Goal: Task Accomplishment & Management: Manage account settings

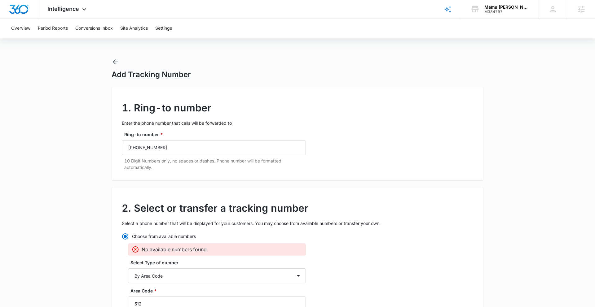
select select "by_area_code"
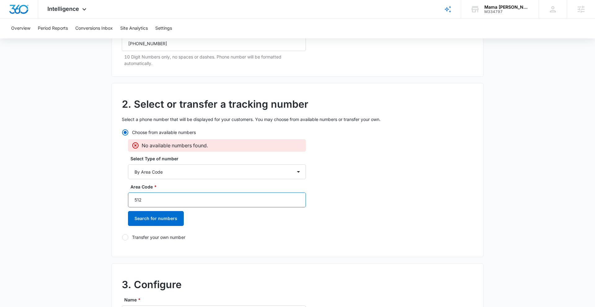
drag, startPoint x: 155, startPoint y: 204, endPoint x: 122, endPoint y: 197, distance: 34.2
click at [122, 197] on div "Choose from available numbers No available numbers found. Select Type of number…" at bounding box center [214, 185] width 184 height 112
type input "737"
click at [152, 219] on button "Search for numbers" at bounding box center [156, 218] width 56 height 15
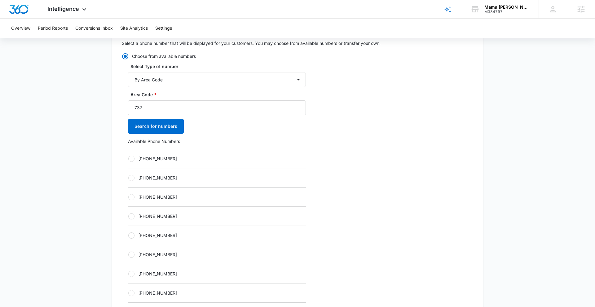
scroll to position [181, 0]
click at [133, 254] on div at bounding box center [131, 254] width 6 height 6
click at [128, 254] on input "+17372900593" at bounding box center [128, 254] width 0 height 0
radio input "true"
click at [133, 237] on div at bounding box center [131, 235] width 6 height 6
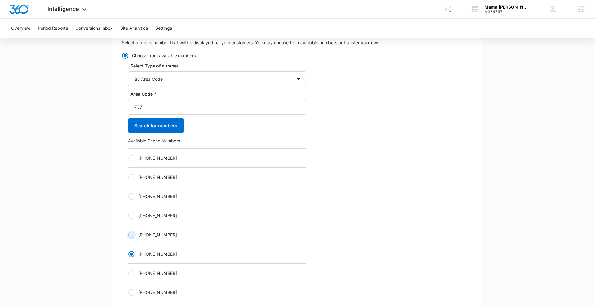
click at [128, 235] on input "+17372900589" at bounding box center [128, 235] width 0 height 0
radio input "true"
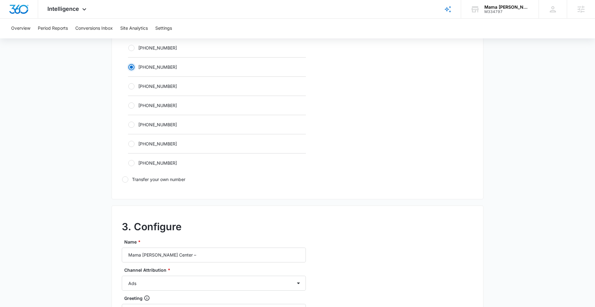
scroll to position [374, 0]
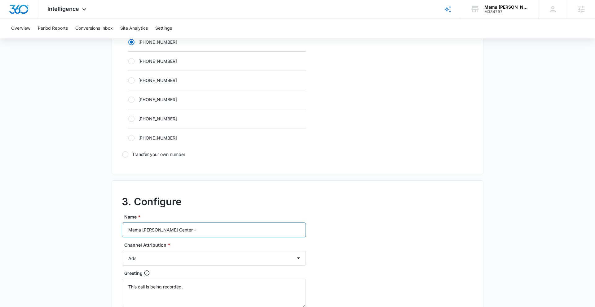
click at [215, 234] on input "Mama Melli Childcare Center –" at bounding box center [214, 230] width 184 height 15
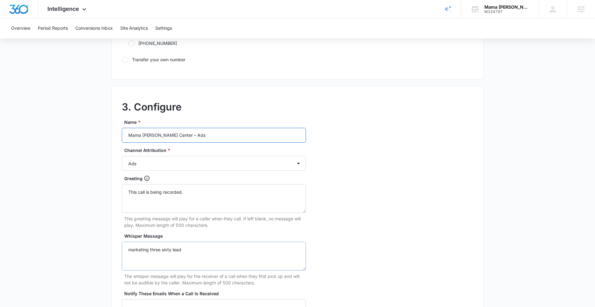
scroll to position [555, 0]
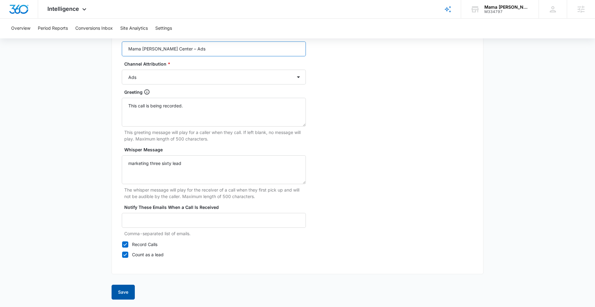
type input "Mama Melli Childcare Center – Ads"
click at [125, 293] on button "Save" at bounding box center [123, 292] width 23 height 15
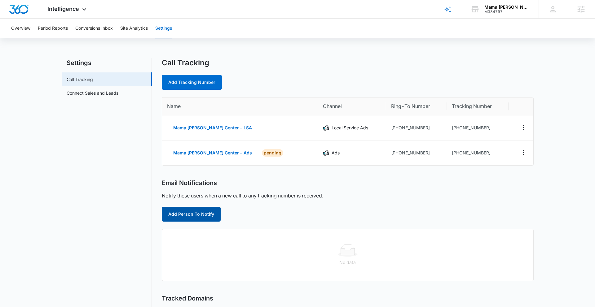
click at [209, 215] on button "Add Person To Notify" at bounding box center [191, 214] width 59 height 15
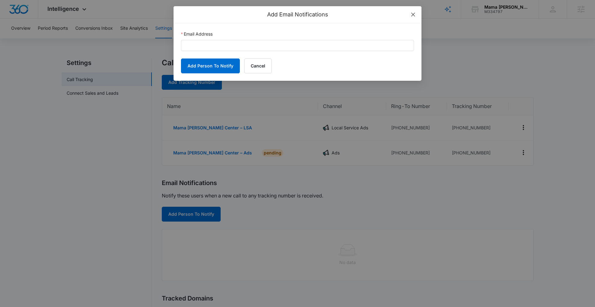
drag, startPoint x: 412, startPoint y: 15, endPoint x: 399, endPoint y: 23, distance: 15.6
click at [412, 15] on icon "close" at bounding box center [413, 15] width 4 height 4
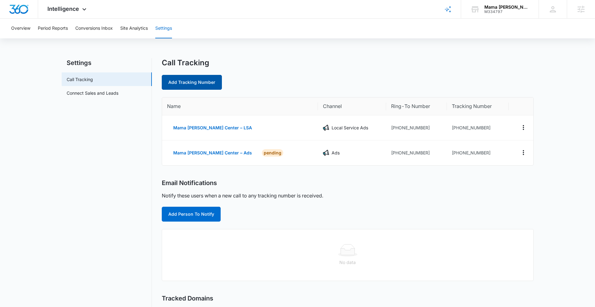
click at [197, 85] on link "Add Tracking Number" at bounding box center [192, 82] width 60 height 15
select select "by_area_code"
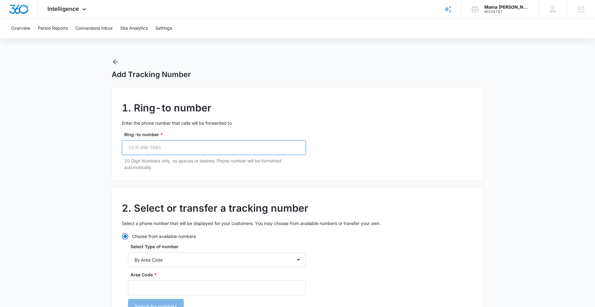
click at [197, 148] on input "Ring-to number *" at bounding box center [214, 147] width 184 height 15
paste input "(512) 300-0987"
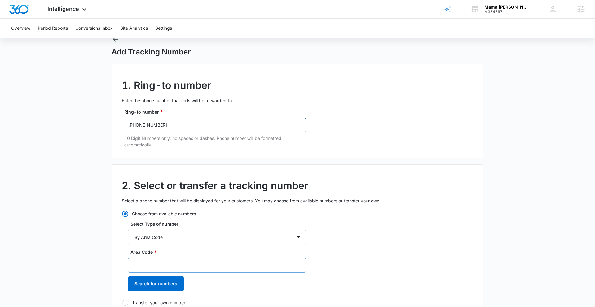
scroll to position [62, 0]
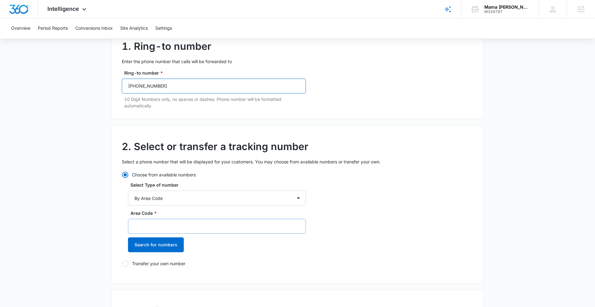
type input "(512) 300-0987"
click at [183, 228] on input "Area Code *" at bounding box center [217, 226] width 178 height 15
type input "737"
click at [165, 246] on button "Search for numbers" at bounding box center [156, 245] width 56 height 15
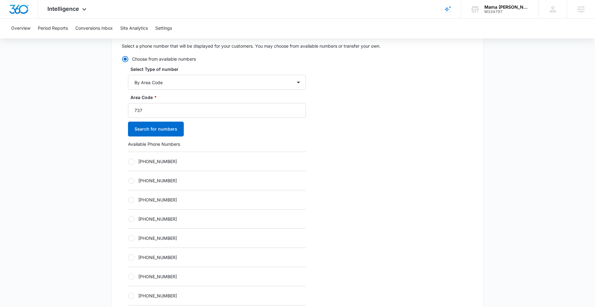
scroll to position [185, 0]
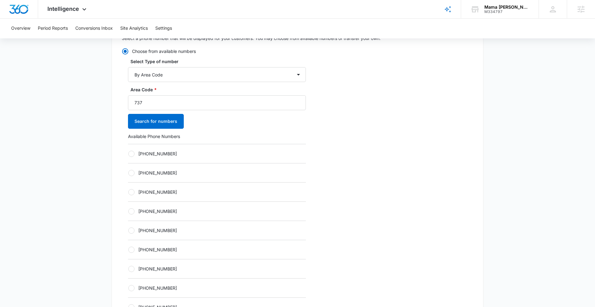
drag, startPoint x: 130, startPoint y: 231, endPoint x: 139, endPoint y: 227, distance: 9.8
click at [130, 231] on div at bounding box center [131, 231] width 6 height 6
click at [128, 231] on input "+17372900593" at bounding box center [128, 231] width 0 height 0
radio input "true"
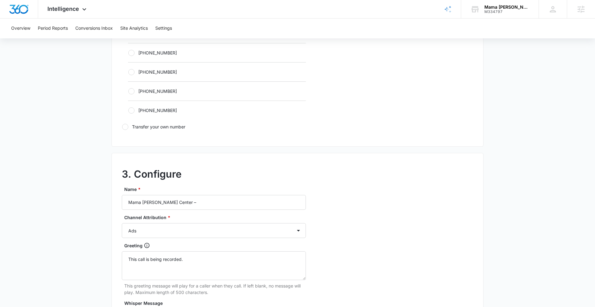
scroll to position [407, 0]
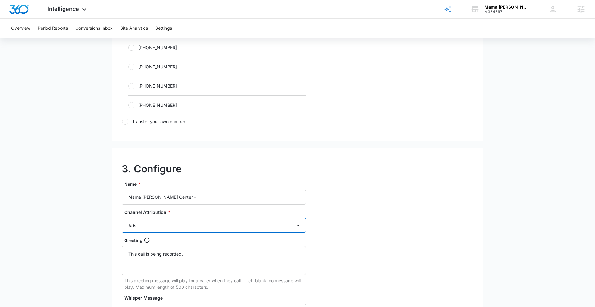
click at [192, 229] on select "Ads Local Service Ads Content Social Other" at bounding box center [214, 225] width 184 height 15
select select "CONTENT"
click at [122, 218] on select "Ads Local Service Ads Content Social Other" at bounding box center [214, 225] width 184 height 15
click at [208, 198] on input "Mama Melli Childcare Center –" at bounding box center [214, 197] width 184 height 15
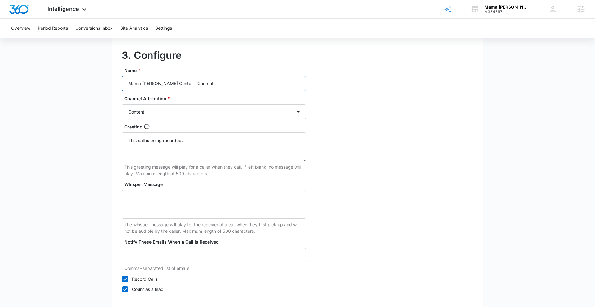
scroll to position [555, 0]
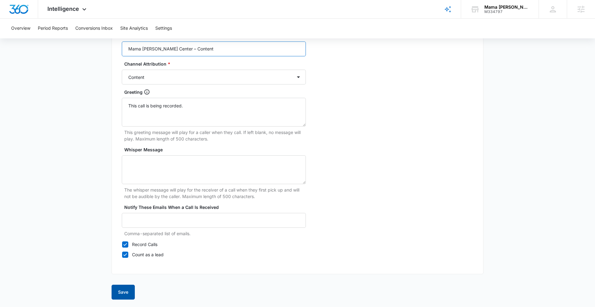
type input "Mama Melli Childcare Center – Content"
click at [123, 295] on button "Save" at bounding box center [123, 292] width 23 height 15
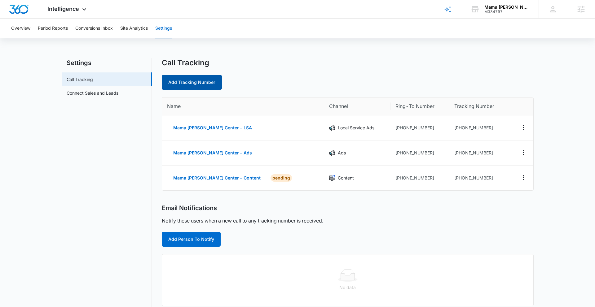
click at [195, 82] on link "Add Tracking Number" at bounding box center [192, 82] width 60 height 15
select select "by_area_code"
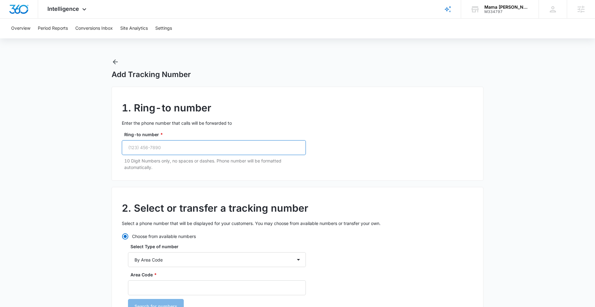
click at [182, 148] on input "Ring-to number *" at bounding box center [214, 147] width 184 height 15
paste input "(512) 300-0987"
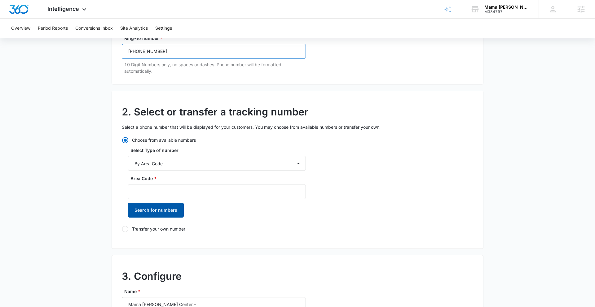
scroll to position [118, 0]
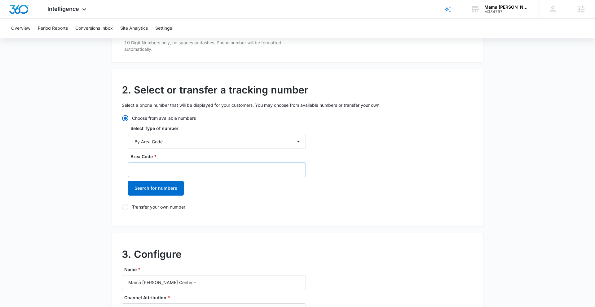
type input "(512) 300-0987"
click at [158, 170] on input "Area Code *" at bounding box center [217, 169] width 178 height 15
type input "737"
click at [163, 146] on select "By City & State By State Only By Zip Code By Area Code Toll Free Numbers" at bounding box center [217, 141] width 178 height 15
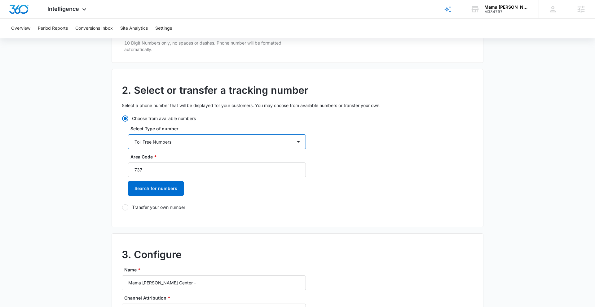
click at [128, 134] on select "By City & State By State Only By Zip Code By Area Code Toll Free Numbers" at bounding box center [217, 141] width 178 height 15
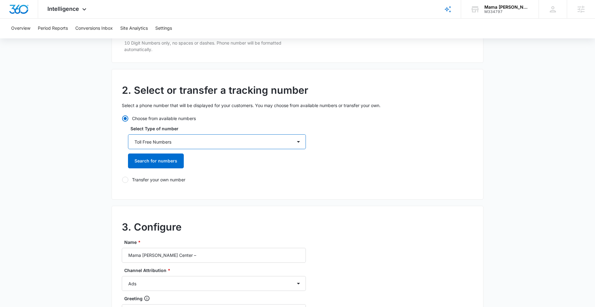
click at [166, 143] on select "By City & State By State Only By Zip Code By Area Code Toll Free Numbers" at bounding box center [217, 141] width 178 height 15
select select "by_area_code"
click at [128, 134] on select "By City & State By State Only By Zip Code By Area Code Toll Free Numbers" at bounding box center [217, 141] width 178 height 15
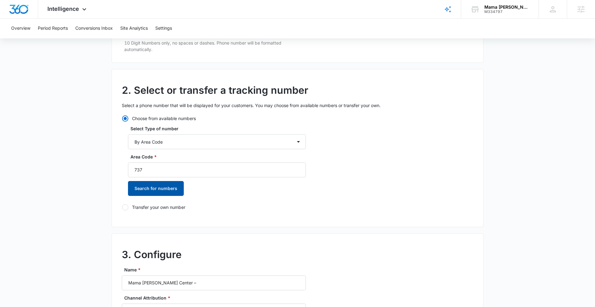
click at [167, 189] on button "Search for numbers" at bounding box center [156, 188] width 56 height 15
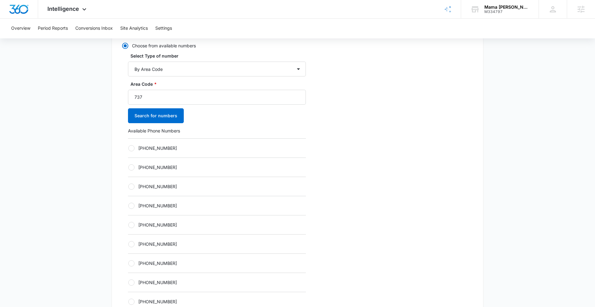
scroll to position [205, 0]
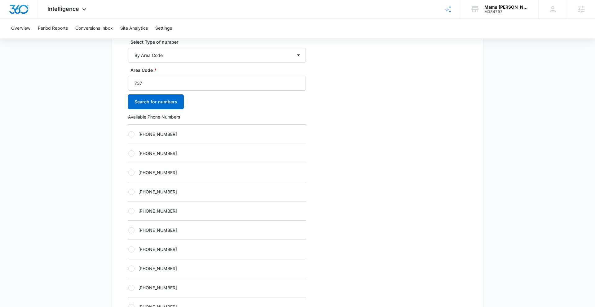
click at [134, 212] on div at bounding box center [131, 211] width 6 height 6
click at [128, 211] on input "+17372900594" at bounding box center [128, 211] width 0 height 0
radio input "true"
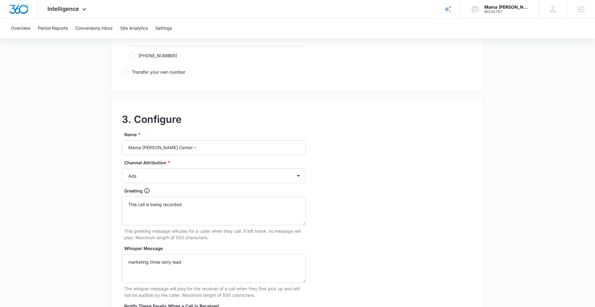
scroll to position [460, 0]
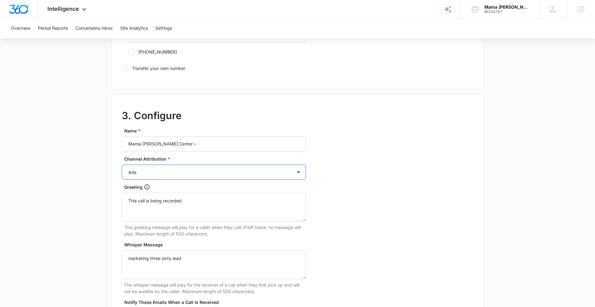
click at [174, 175] on select "Ads Local Service Ads Content Social Other" at bounding box center [214, 172] width 184 height 15
select select "SOCIAL"
click at [122, 165] on select "Ads Local Service Ads Content Social Other" at bounding box center [214, 172] width 184 height 15
click at [205, 145] on input "Mama Melli Childcare Center –" at bounding box center [214, 144] width 184 height 15
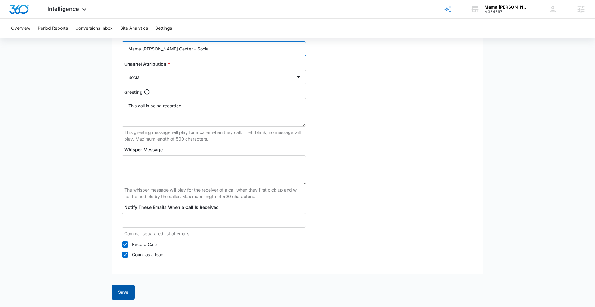
type input "Mama Melli Childcare Center – Social"
drag, startPoint x: 130, startPoint y: 296, endPoint x: 151, endPoint y: 265, distance: 38.2
click at [130, 296] on button "Save" at bounding box center [123, 292] width 23 height 15
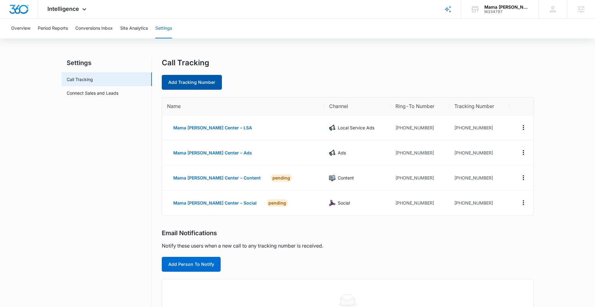
click at [189, 84] on link "Add Tracking Number" at bounding box center [192, 82] width 60 height 15
select select "by_area_code"
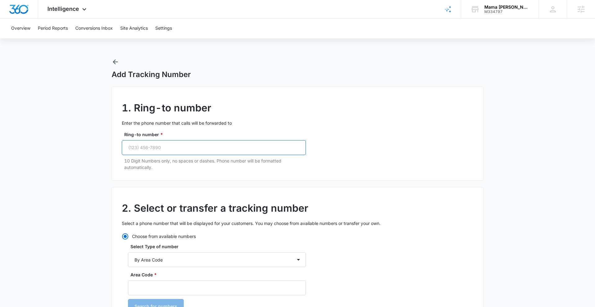
click at [167, 146] on input "Ring-to number *" at bounding box center [214, 147] width 184 height 15
paste input "(512) 300-0987"
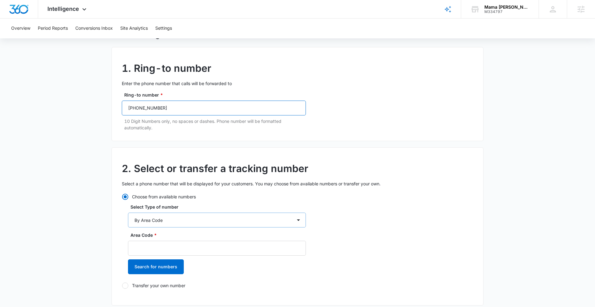
scroll to position [100, 0]
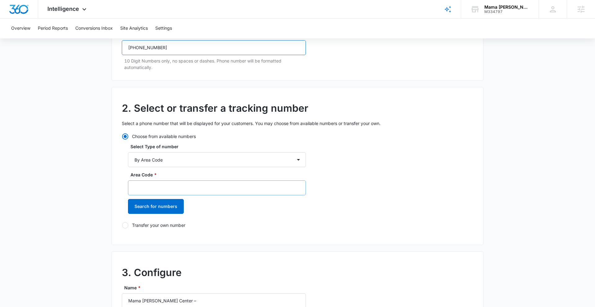
type input "(512) 300-0987"
click at [153, 188] on input "Area Code *" at bounding box center [217, 188] width 178 height 15
type input "737"
click at [157, 206] on button "Search for numbers" at bounding box center [156, 206] width 56 height 15
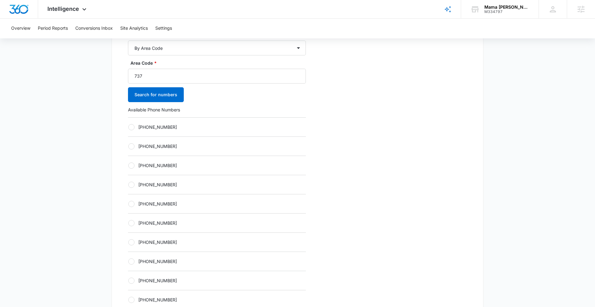
click at [130, 205] on div at bounding box center [131, 204] width 6 height 6
click at [128, 204] on input "+17372900595" at bounding box center [128, 204] width 0 height 0
radio input "true"
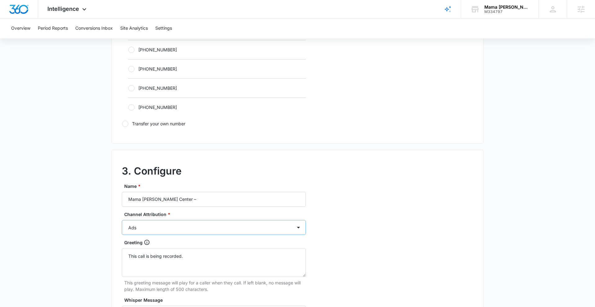
scroll to position [404, 0]
click at [184, 228] on select "Ads Local Service Ads Content Social Other" at bounding box center [214, 228] width 184 height 15
select select "OTHER"
click at [122, 221] on select "Ads Local Service Ads Content Social Other" at bounding box center [214, 228] width 184 height 15
click at [219, 204] on input "Mama Melli Childcare Center –" at bounding box center [214, 200] width 184 height 15
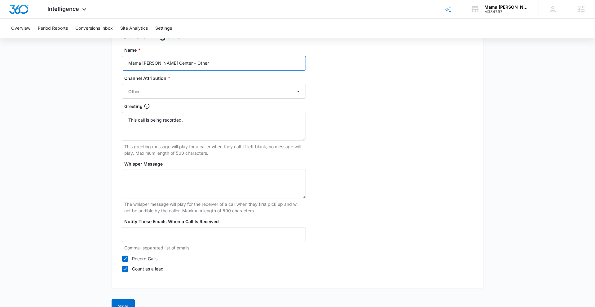
scroll to position [555, 0]
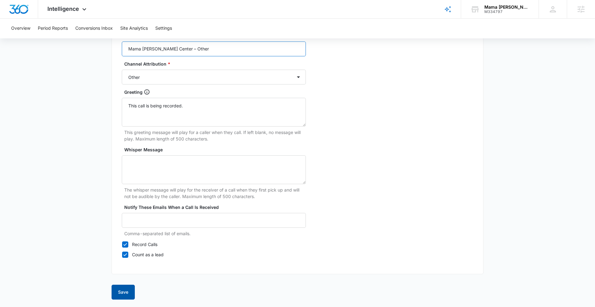
type input "Mama Melli Childcare Center – Other"
click at [129, 291] on button "Save" at bounding box center [123, 292] width 23 height 15
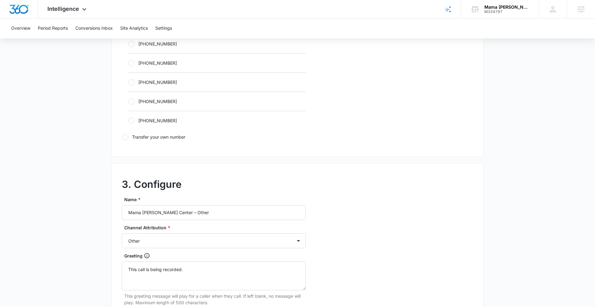
scroll to position [392, 0]
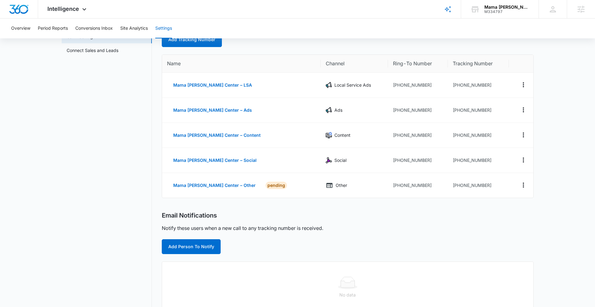
scroll to position [49, 0]
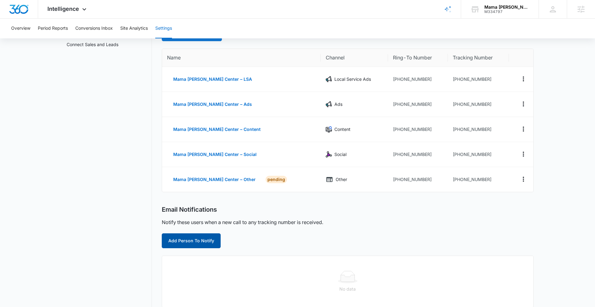
click at [194, 242] on button "Add Person To Notify" at bounding box center [191, 241] width 59 height 15
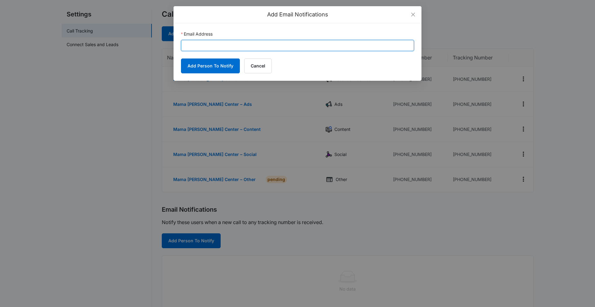
click at [229, 46] on input "Email Address" at bounding box center [297, 45] width 233 height 11
paste input "info@mamamellichildcare.com"
type input "info@mamamellichildcare.com"
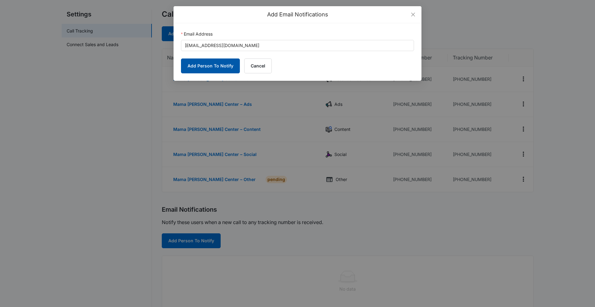
click at [215, 65] on button "Add Person To Notify" at bounding box center [210, 66] width 59 height 15
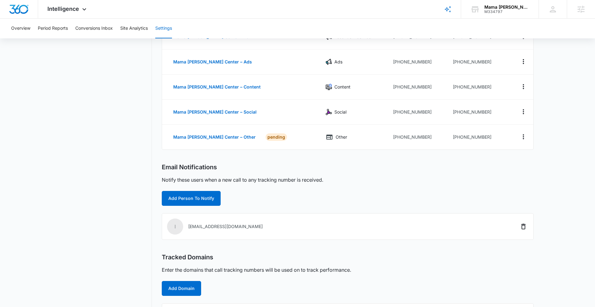
scroll to position [109, 0]
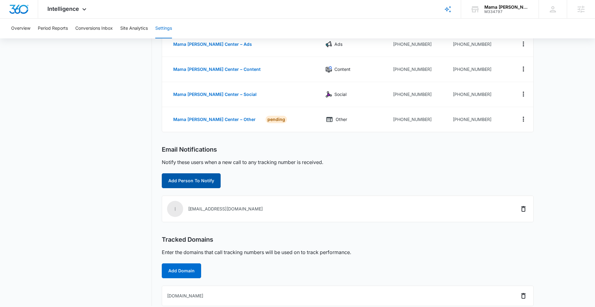
click at [196, 182] on button "Add Person To Notify" at bounding box center [191, 181] width 59 height 15
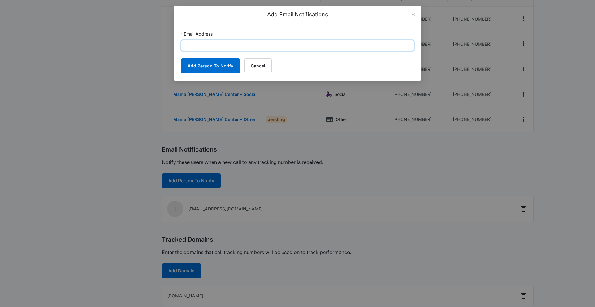
click at [233, 46] on input "Email Address" at bounding box center [297, 45] width 233 height 11
paste input "[PERSON_NAME][EMAIL_ADDRESS][PERSON_NAME][DOMAIN_NAME]"
type input "[PERSON_NAME][EMAIL_ADDRESS][PERSON_NAME][DOMAIN_NAME]"
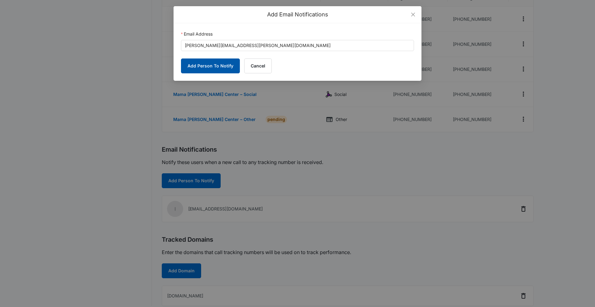
click at [200, 66] on button "Add Person To Notify" at bounding box center [210, 66] width 59 height 15
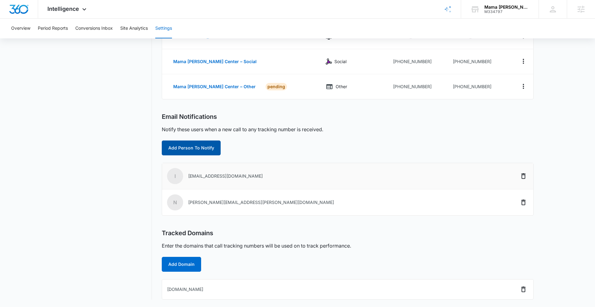
scroll to position [0, 0]
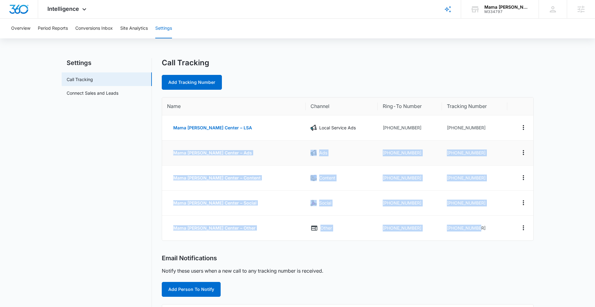
drag, startPoint x: 502, startPoint y: 228, endPoint x: 172, endPoint y: 153, distance: 338.4
click at [171, 153] on tbody "Mama Melli Childcare Center – LSA Local Service Ads +15123000987 +15122224809 M…" at bounding box center [347, 178] width 371 height 125
copy tbody "Mama Melli Childcare Center – Ads Ads +15123000987 +17372900589 Mama Melli Chil…"
click at [379, 212] on td "+15123000987" at bounding box center [410, 203] width 64 height 25
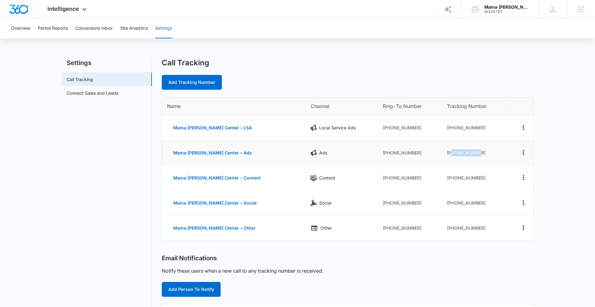
drag, startPoint x: 450, startPoint y: 152, endPoint x: 474, endPoint y: 155, distance: 24.3
click at [478, 152] on td "+17372900589" at bounding box center [474, 153] width 65 height 25
copy td "7372900589"
click at [79, 11] on div "Intelligence Apps Reputation Websites Forms CRM Email Social Content Ads Intell…" at bounding box center [67, 9] width 59 height 18
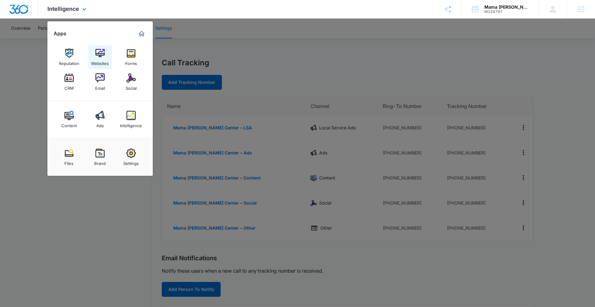
click at [98, 53] on img at bounding box center [99, 53] width 9 height 9
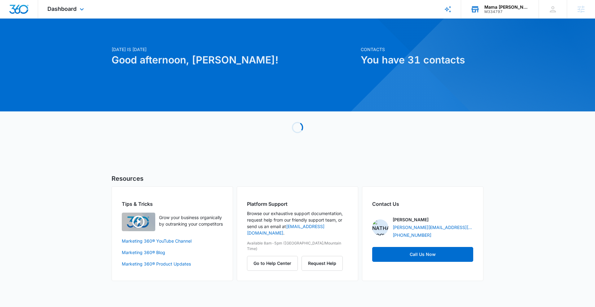
click at [516, 9] on div "Mama [PERSON_NAME] Center" at bounding box center [506, 7] width 45 height 5
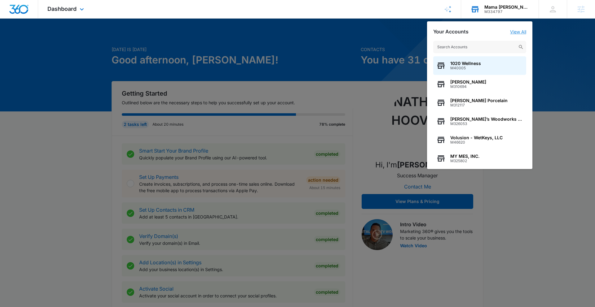
click at [518, 32] on link "View All" at bounding box center [518, 31] width 16 height 5
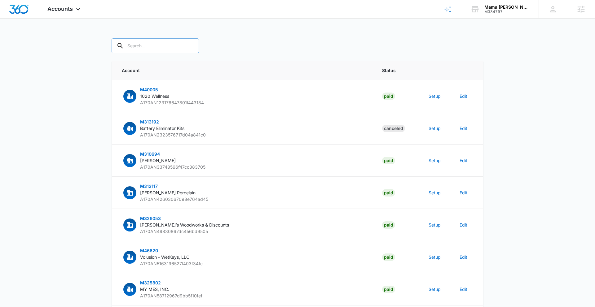
click at [131, 50] on input "text" at bounding box center [155, 45] width 87 height 15
paste input "M334797 - Mama Melli Childcare Center"
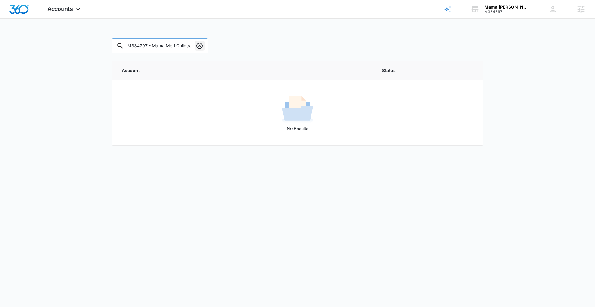
scroll to position [0, 32]
drag, startPoint x: 147, startPoint y: 45, endPoint x: 189, endPoint y: 46, distance: 42.8
click at [189, 46] on div "M334797 - Mama Melli Childcare Center" at bounding box center [160, 45] width 97 height 15
type input "M334797"
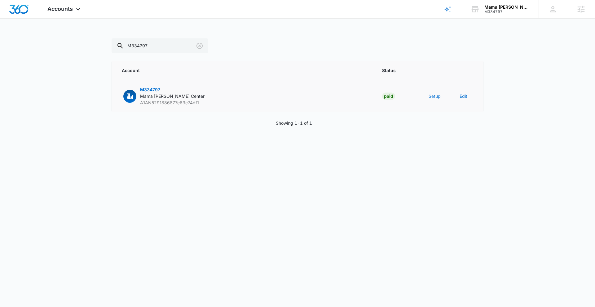
click at [438, 99] on button "Setup" at bounding box center [435, 96] width 12 height 7
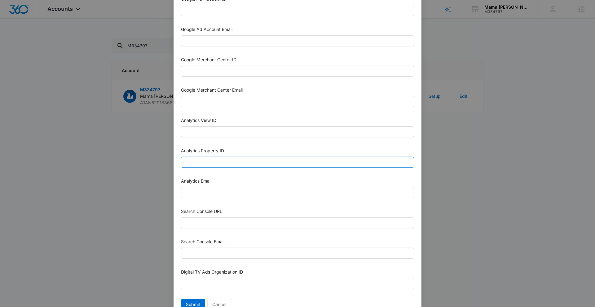
scroll to position [245, 0]
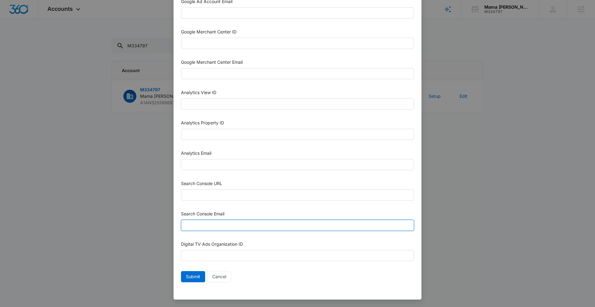
click at [224, 227] on input "Search Console Email" at bounding box center [297, 225] width 233 height 11
paste input "[EMAIL_ADDRESS][DOMAIN_NAME]"
type input "[EMAIL_ADDRESS][DOMAIN_NAME]"
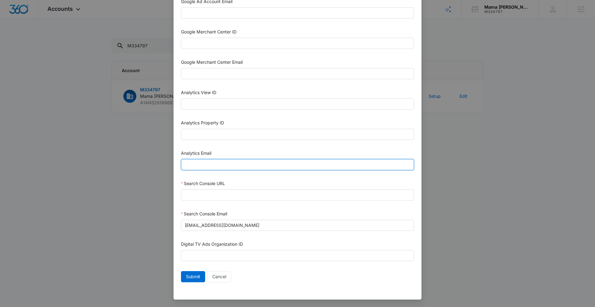
click at [214, 161] on input "Analytics Email" at bounding box center [297, 164] width 233 height 11
paste input "[EMAIL_ADDRESS][DOMAIN_NAME]"
type input "[EMAIL_ADDRESS][DOMAIN_NAME]"
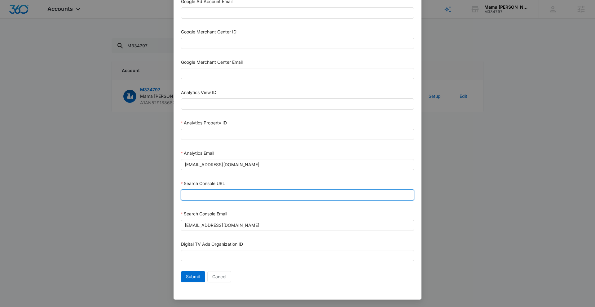
click at [227, 194] on input "Search Console URL" at bounding box center [297, 195] width 233 height 11
paste input "[URL][DOMAIN_NAME]"
type input "[URL][DOMAIN_NAME]"
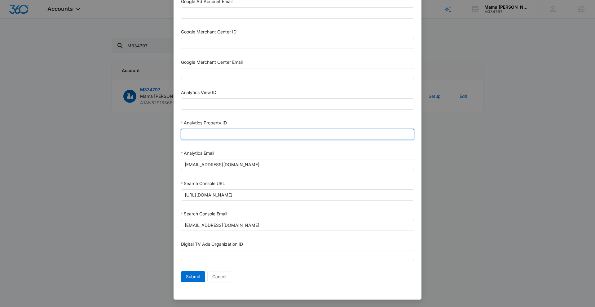
drag, startPoint x: 217, startPoint y: 137, endPoint x: 214, endPoint y: 138, distance: 3.2
click at [217, 137] on input "Analytics Property ID" at bounding box center [297, 134] width 233 height 11
paste input "504850077"
click at [195, 134] on input "504850077" at bounding box center [297, 134] width 233 height 11
type input "504850077"
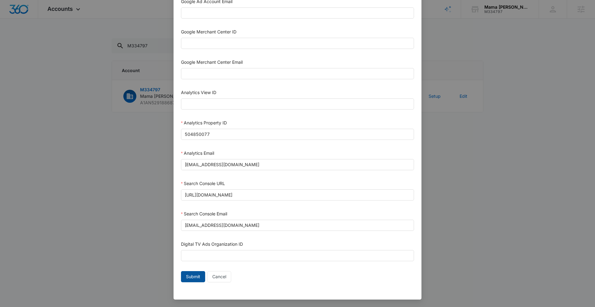
click at [195, 278] on span "Submit" at bounding box center [193, 277] width 14 height 7
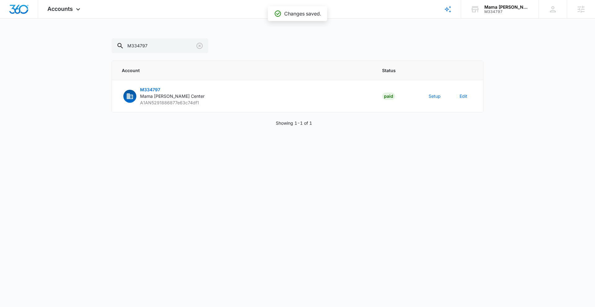
scroll to position [239, 0]
